Goal: Communication & Community: Answer question/provide support

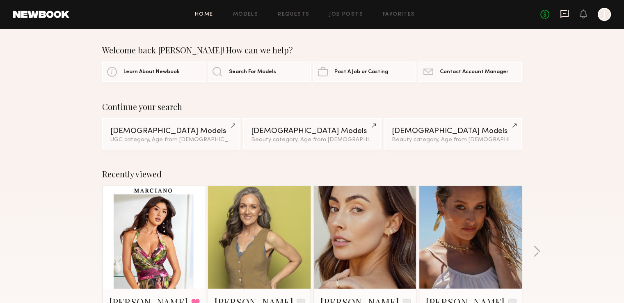
click at [565, 10] on icon at bounding box center [564, 14] width 8 height 8
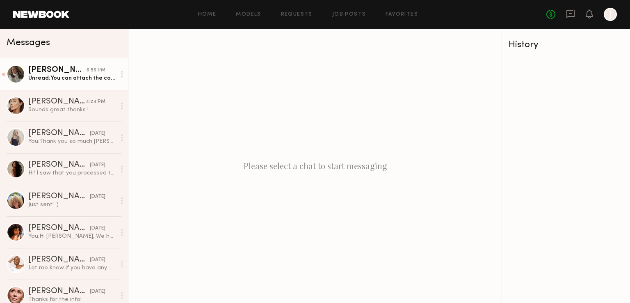
click at [77, 76] on div "Unread: You can attach the contract here or email [EMAIL_ADDRESS][DOMAIN_NAME].…" at bounding box center [71, 78] width 87 height 8
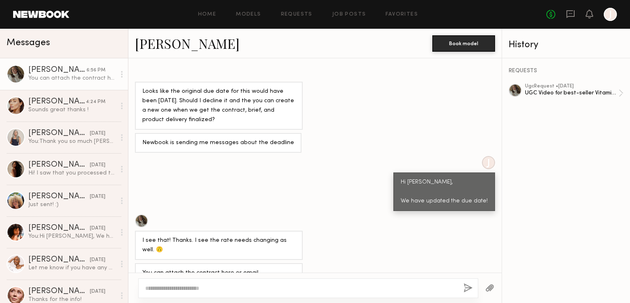
scroll to position [614, 0]
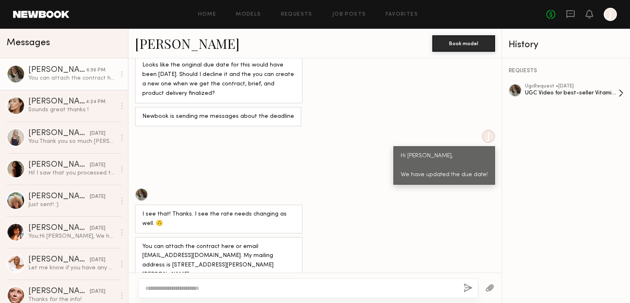
click at [588, 92] on div "UGC Video for best-seller Vitamin C" at bounding box center [572, 93] width 94 height 8
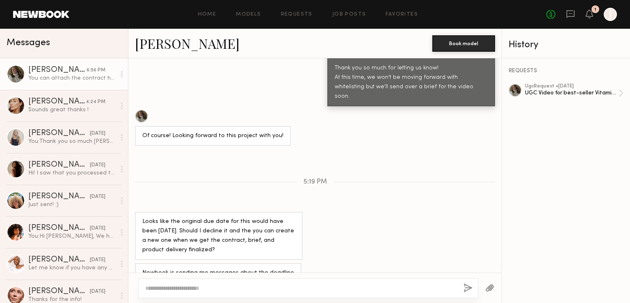
scroll to position [1485, 0]
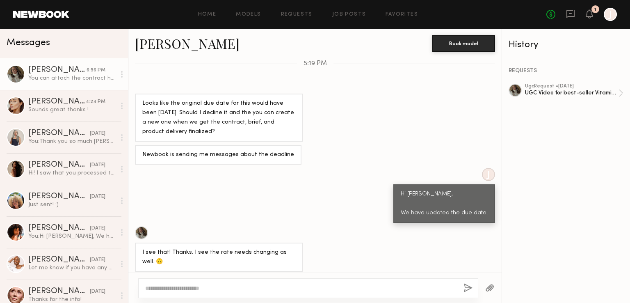
click at [247, 283] on div at bounding box center [308, 288] width 340 height 20
click at [205, 290] on textarea at bounding box center [301, 288] width 312 height 8
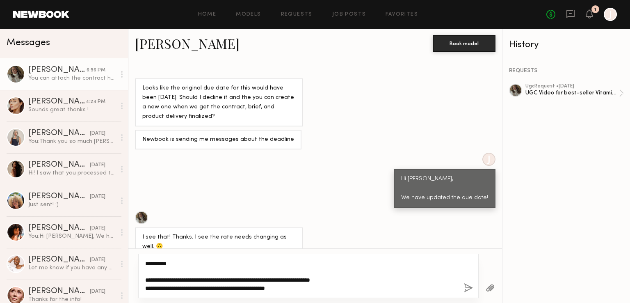
type textarea "**********"
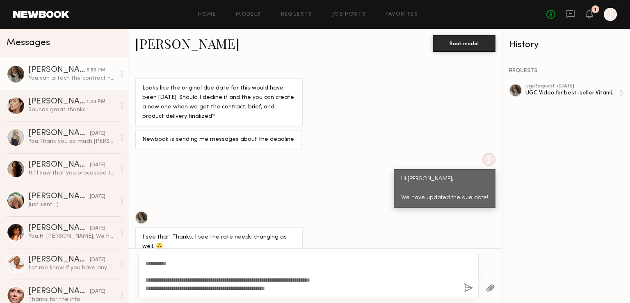
click at [464, 287] on button "button" at bounding box center [468, 288] width 9 height 10
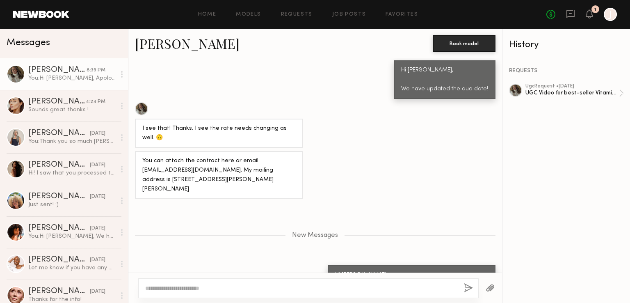
scroll to position [1660, 0]
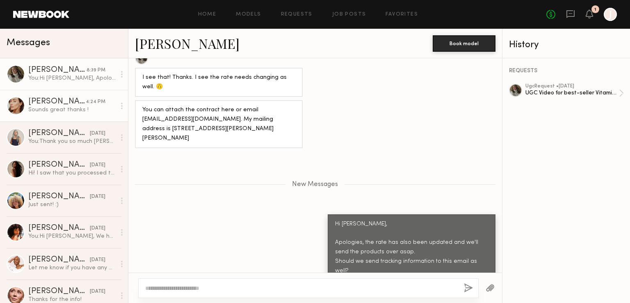
click at [73, 112] on div "Sounds great thanks !" at bounding box center [71, 110] width 87 height 8
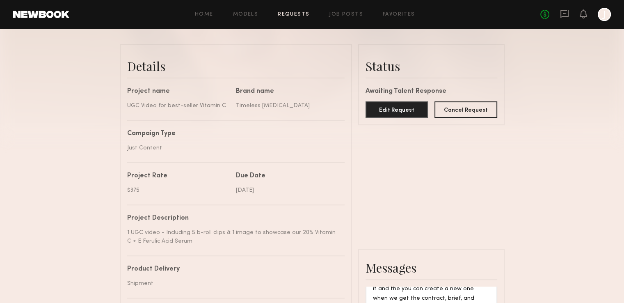
scroll to position [190, 0]
click at [399, 108] on button "Edit Request" at bounding box center [397, 109] width 63 height 16
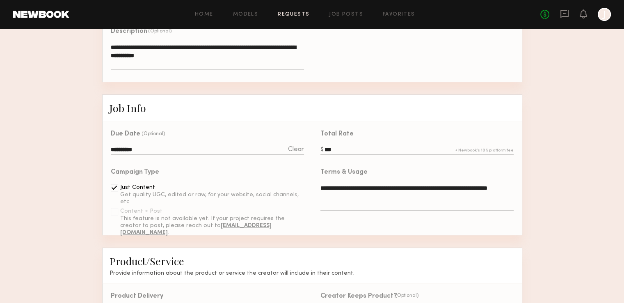
scroll to position [160, 0]
click at [334, 154] on input "***" at bounding box center [416, 149] width 193 height 9
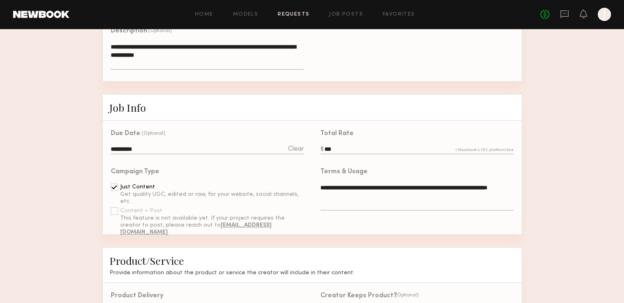
type input "***"
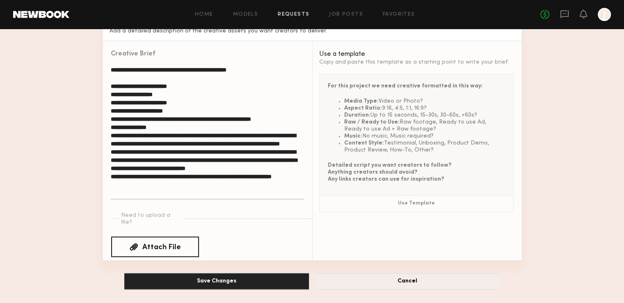
scroll to position [638, 0]
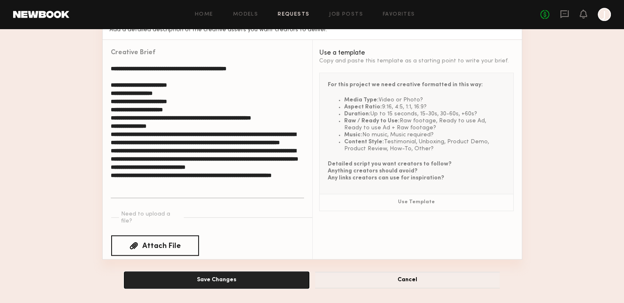
click at [254, 276] on button "Save Changes" at bounding box center [216, 280] width 185 height 16
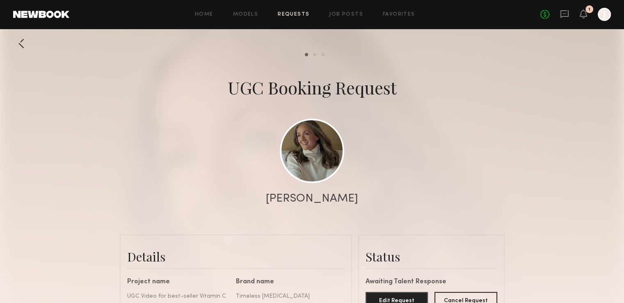
scroll to position [1559, 0]
click at [583, 16] on icon at bounding box center [583, 14] width 7 height 6
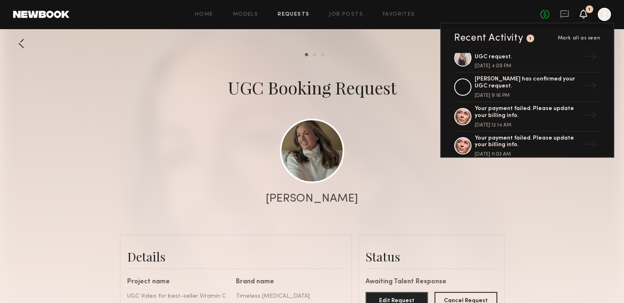
scroll to position [99, 0]
click at [541, 84] on div "Jenn L. has confirmed your UGC request." at bounding box center [528, 82] width 107 height 14
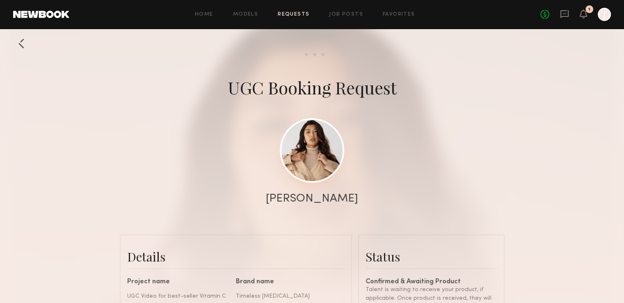
click at [309, 167] on link at bounding box center [312, 150] width 64 height 64
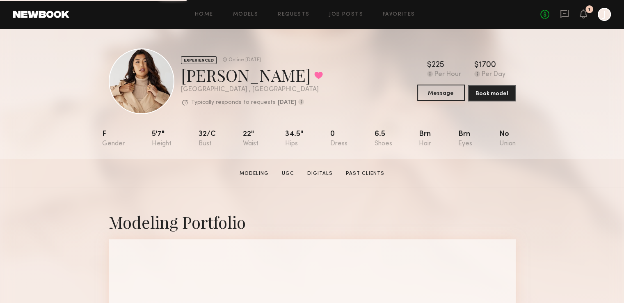
click at [446, 93] on button "Message" at bounding box center [441, 93] width 48 height 16
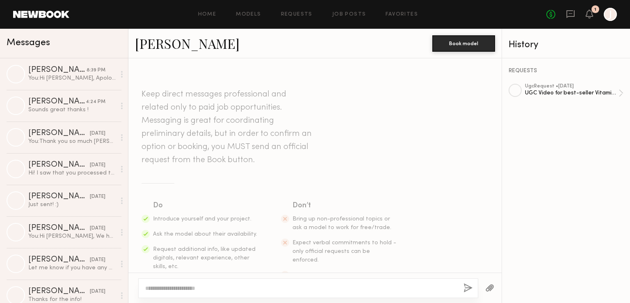
scroll to position [26, 0]
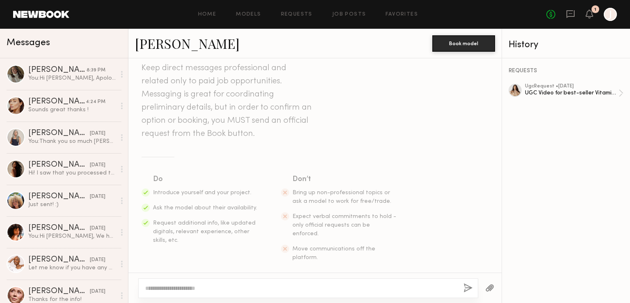
click at [492, 287] on button "button" at bounding box center [489, 288] width 9 height 10
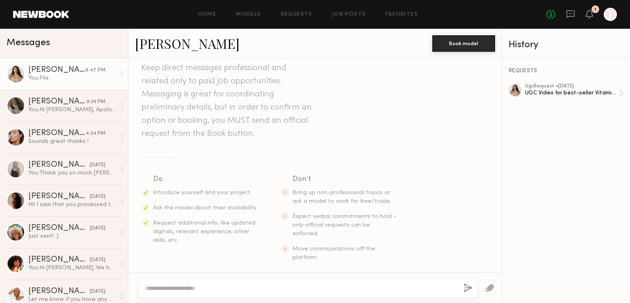
scroll to position [130, 0]
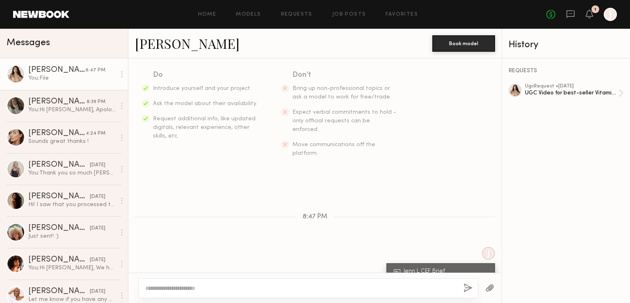
click at [224, 288] on textarea at bounding box center [301, 288] width 312 height 8
type textarea "*"
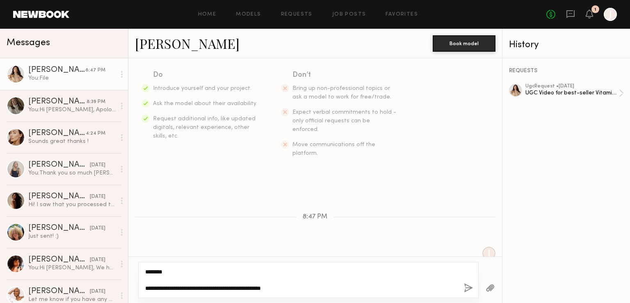
scroll to position [146, 0]
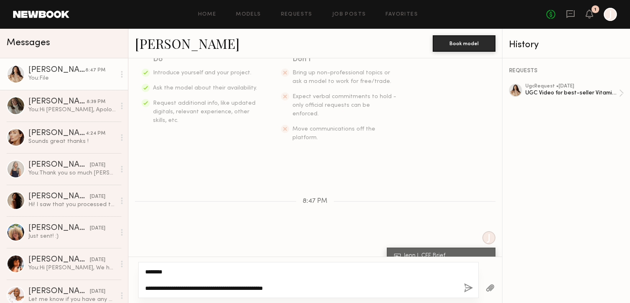
click at [181, 287] on textarea "**********" at bounding box center [301, 280] width 312 height 25
click at [293, 286] on textarea "**********" at bounding box center [301, 280] width 312 height 25
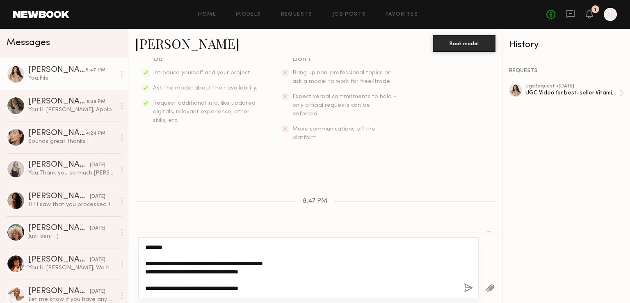
type textarea "**********"
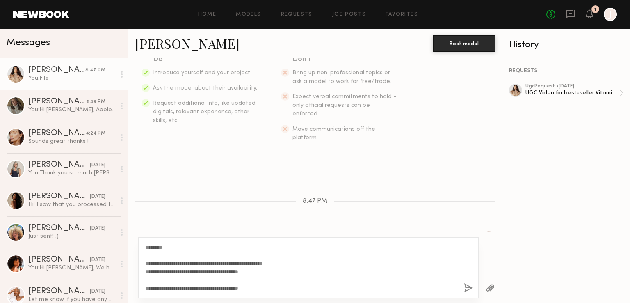
click at [467, 288] on button "button" at bounding box center [468, 288] width 9 height 10
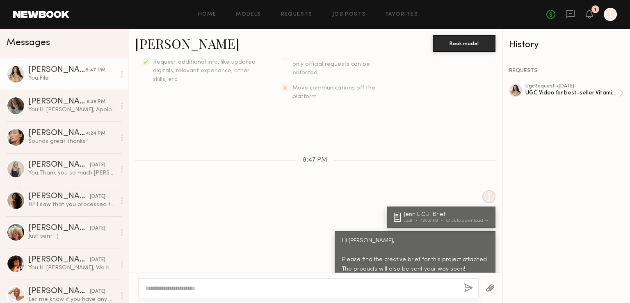
scroll to position [200, 0]
